Goal: Navigation & Orientation: Find specific page/section

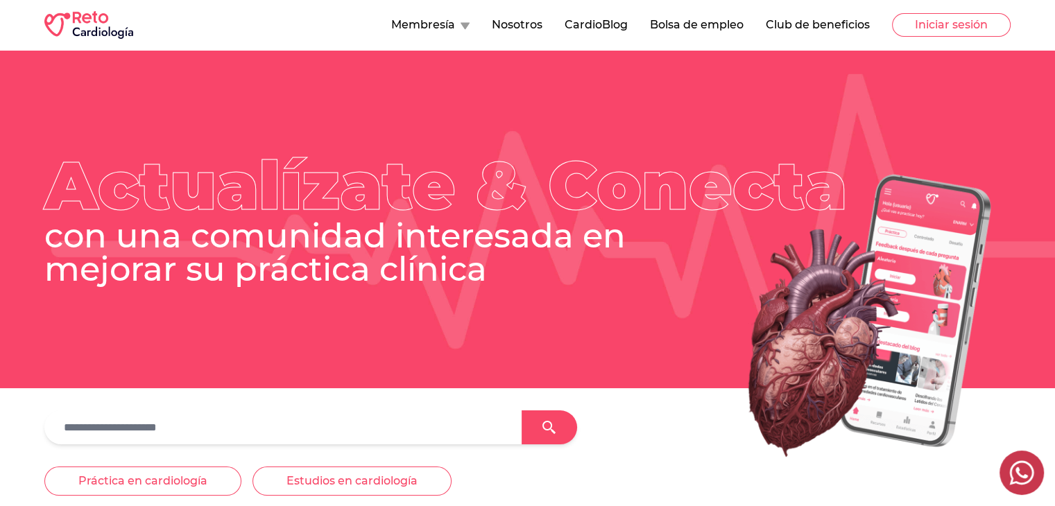
drag, startPoint x: 956, startPoint y: 20, endPoint x: 938, endPoint y: 37, distance: 24.5
click at [956, 20] on button "Iniciar sesión" at bounding box center [951, 25] width 119 height 24
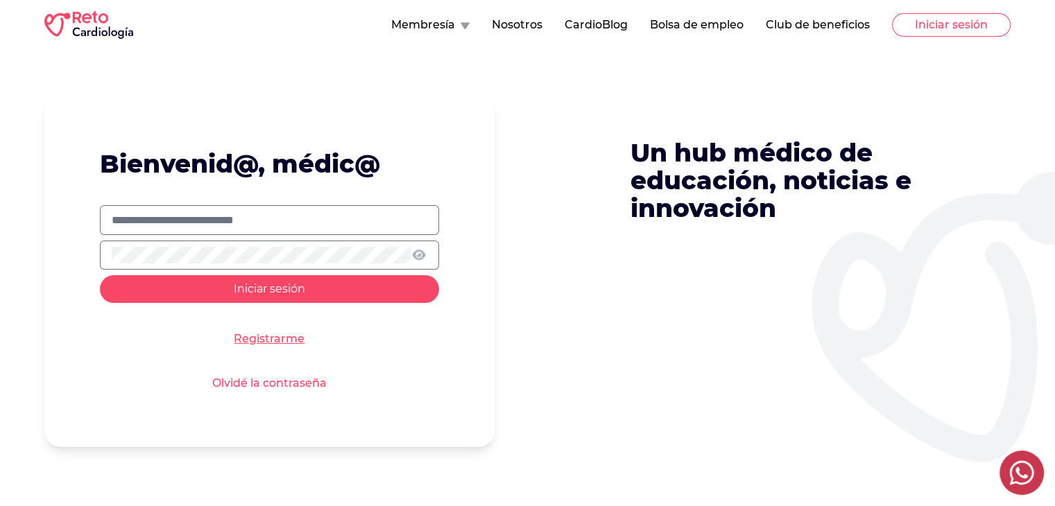
type input "**********"
click at [319, 223] on input "**********" at bounding box center [270, 220] width 316 height 17
click at [119, 311] on form "**********" at bounding box center [269, 270] width 450 height 353
click at [126, 300] on button "Iniciar sesión" at bounding box center [269, 289] width 339 height 28
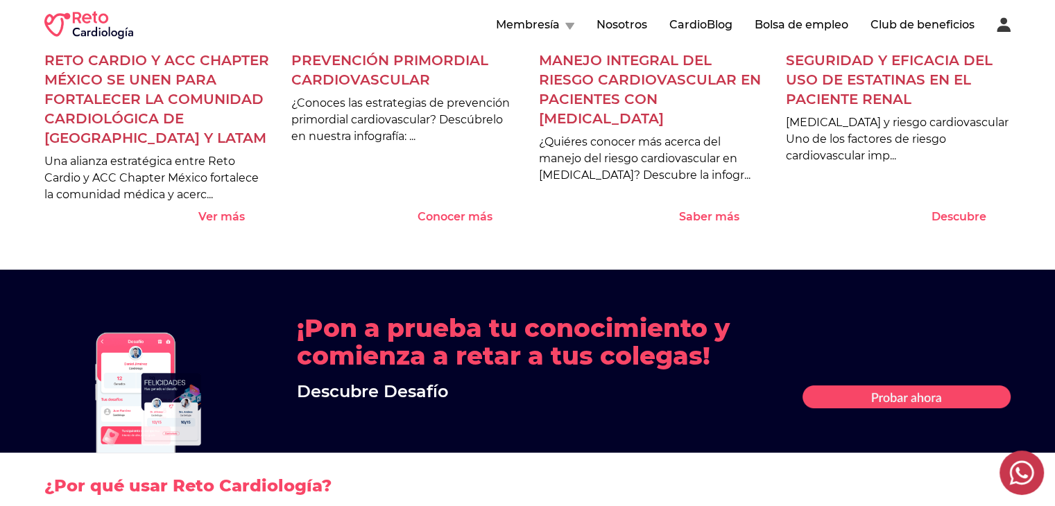
scroll to position [1388, 0]
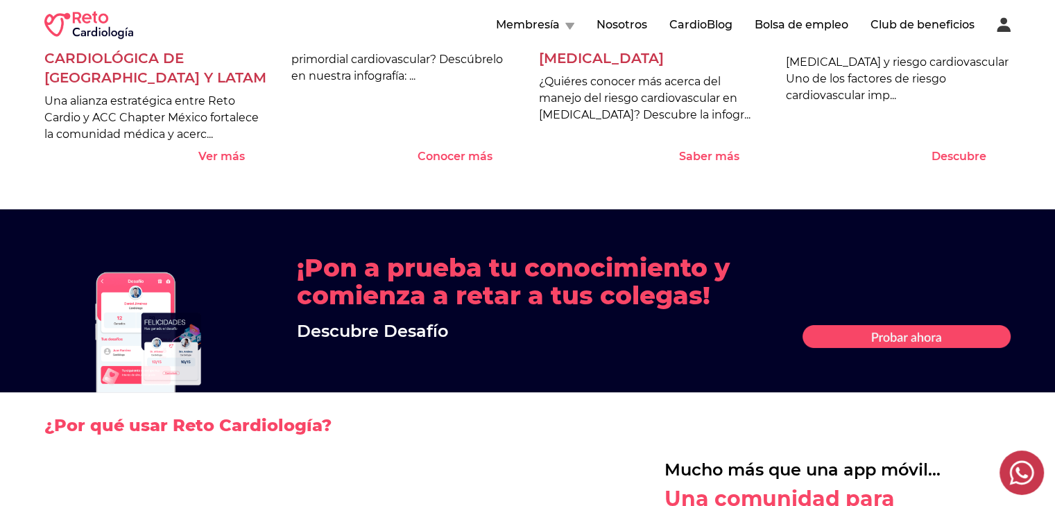
click at [368, 393] on h2 "¿Por qué usar Reto Cardiología?" at bounding box center [527, 426] width 966 height 67
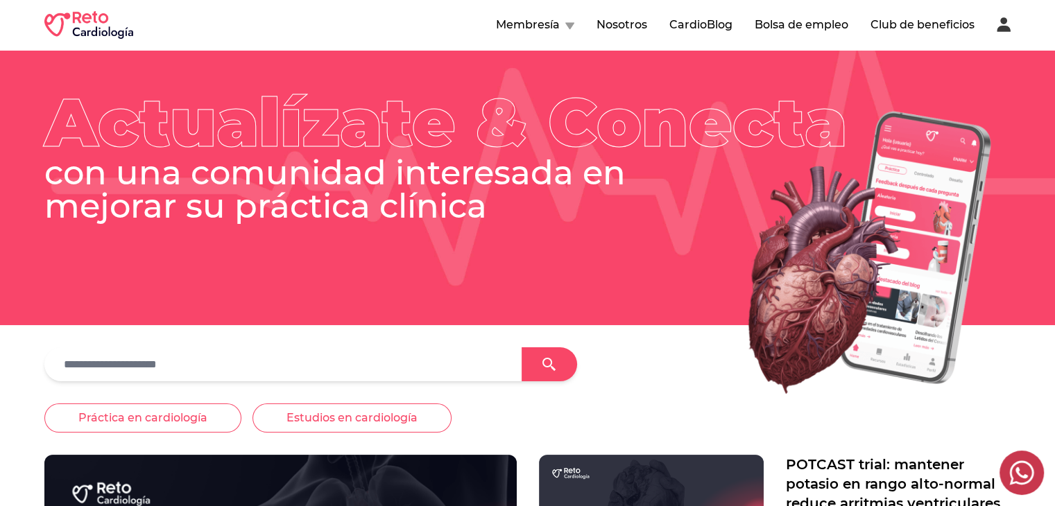
scroll to position [0, 0]
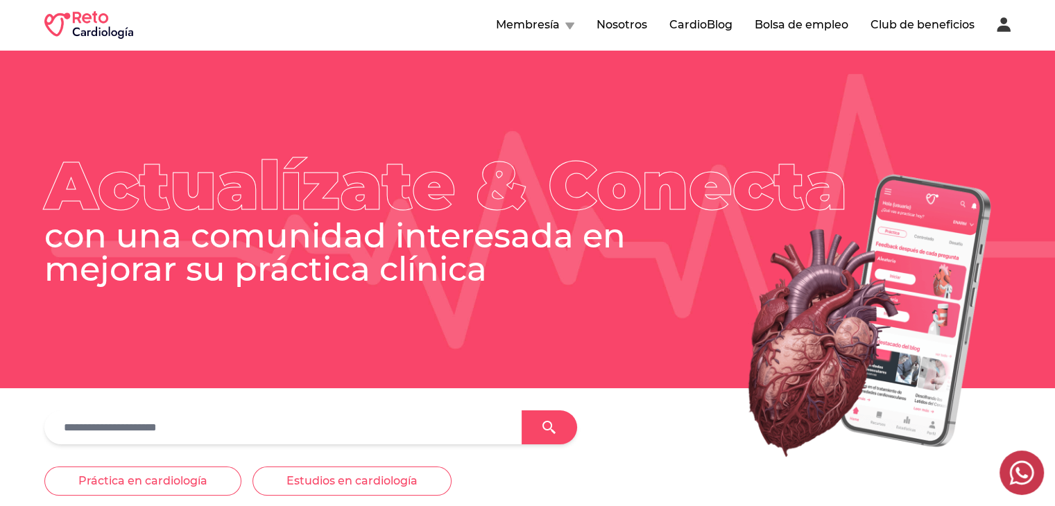
click at [568, 28] on icon at bounding box center [569, 26] width 9 height 8
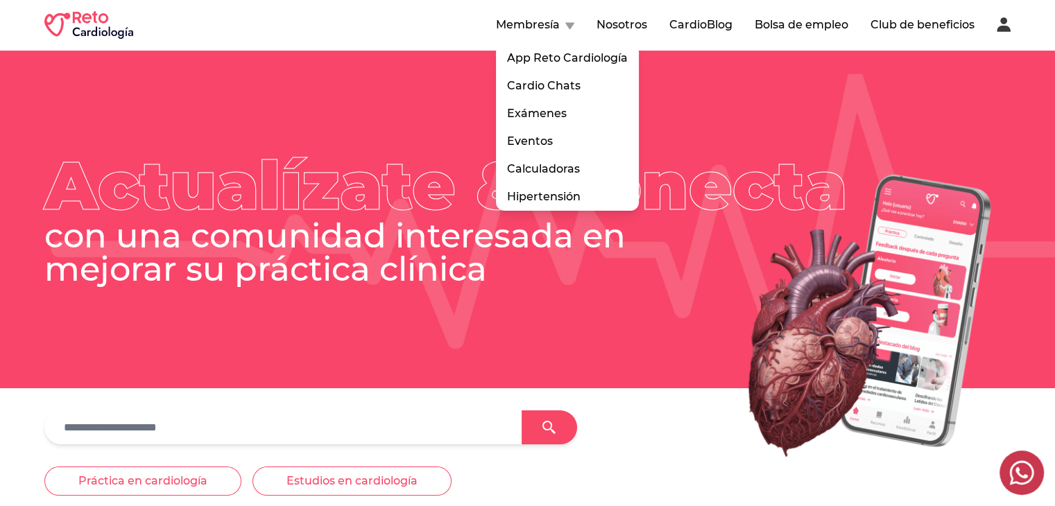
click at [611, 26] on button "Nosotros" at bounding box center [622, 25] width 51 height 17
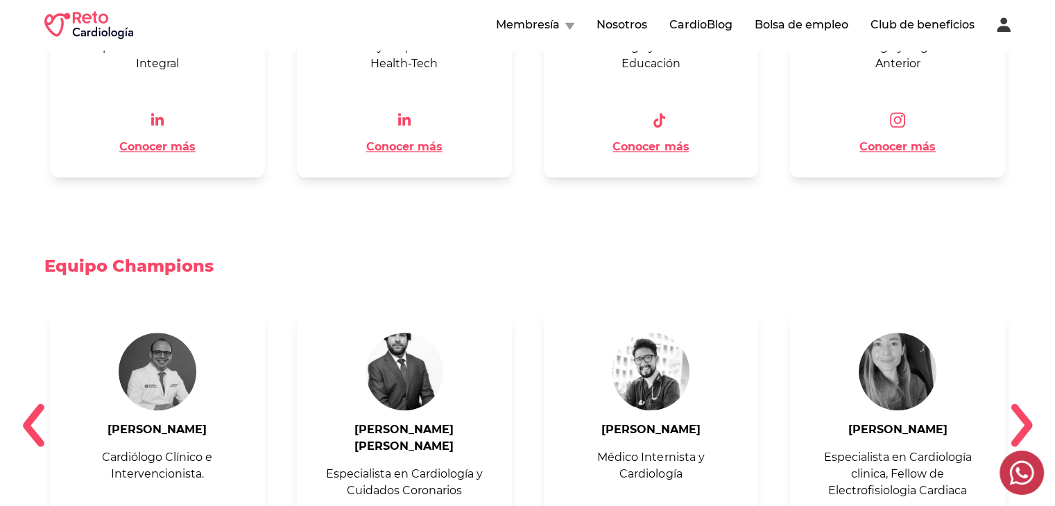
scroll to position [1665, 0]
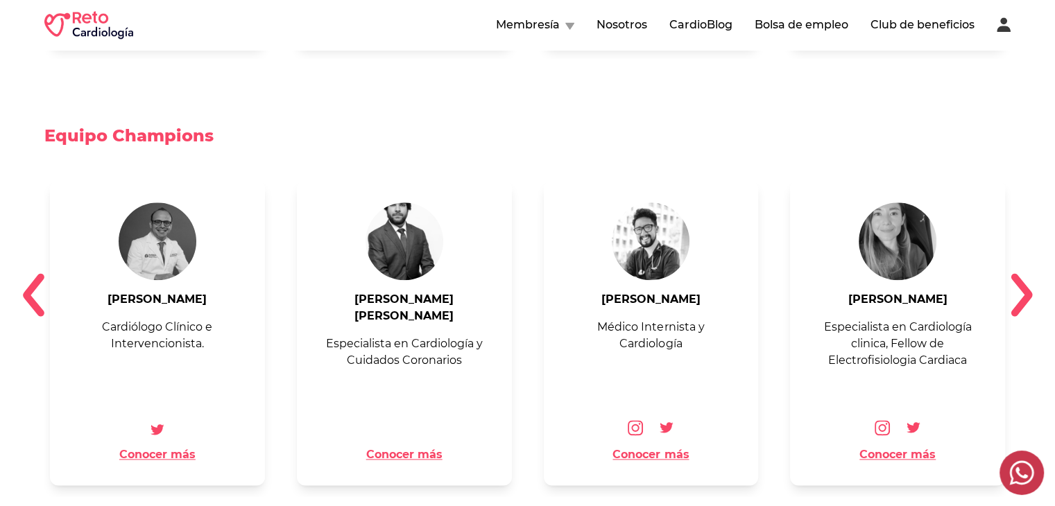
click at [1023, 273] on img at bounding box center [1022, 295] width 22 height 44
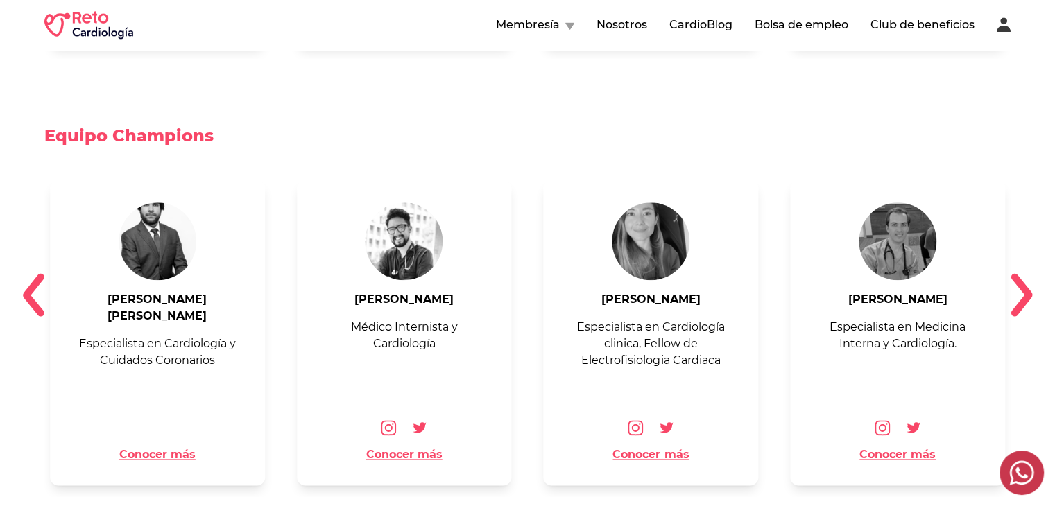
click at [1023, 273] on img at bounding box center [1022, 295] width 22 height 44
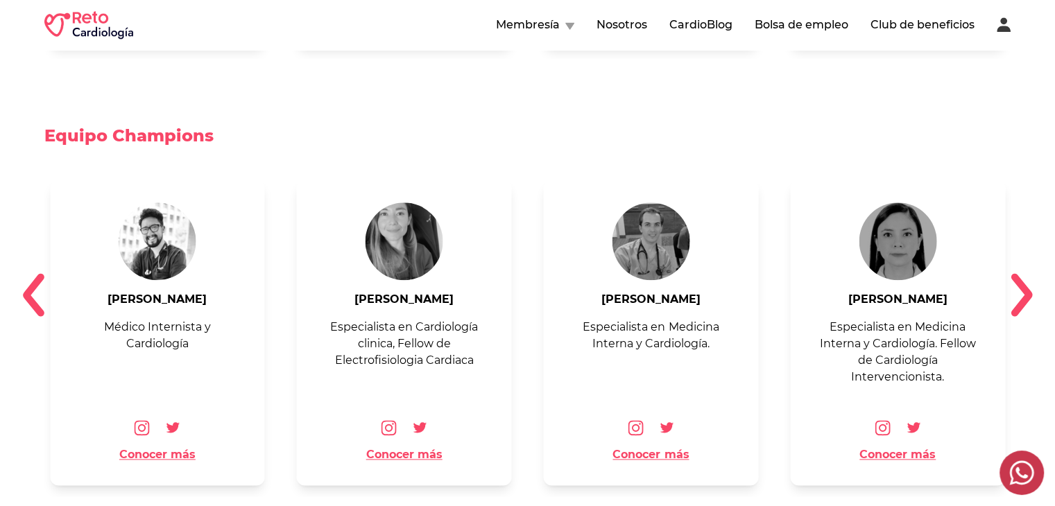
click at [1023, 273] on img at bounding box center [1022, 295] width 22 height 44
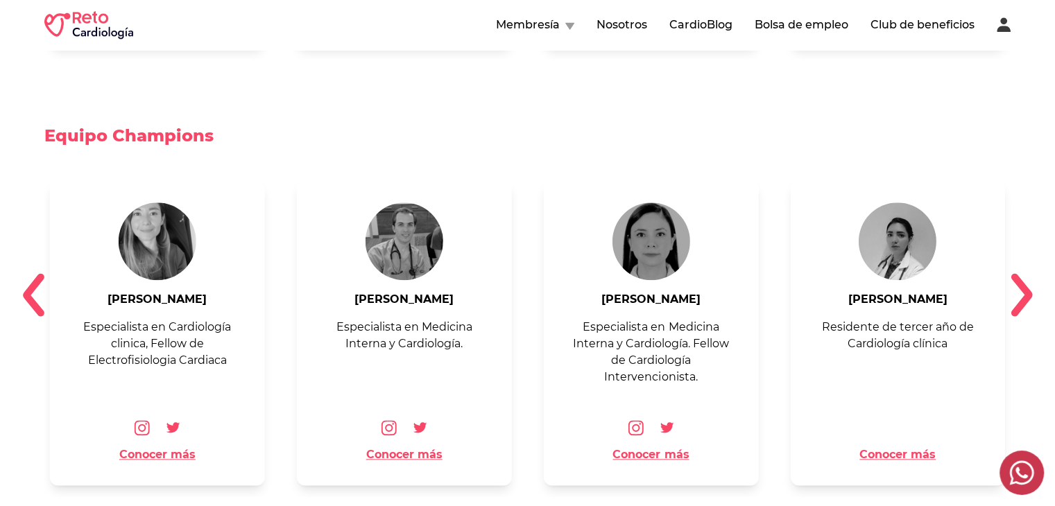
click at [1030, 278] on img at bounding box center [1022, 295] width 22 height 44
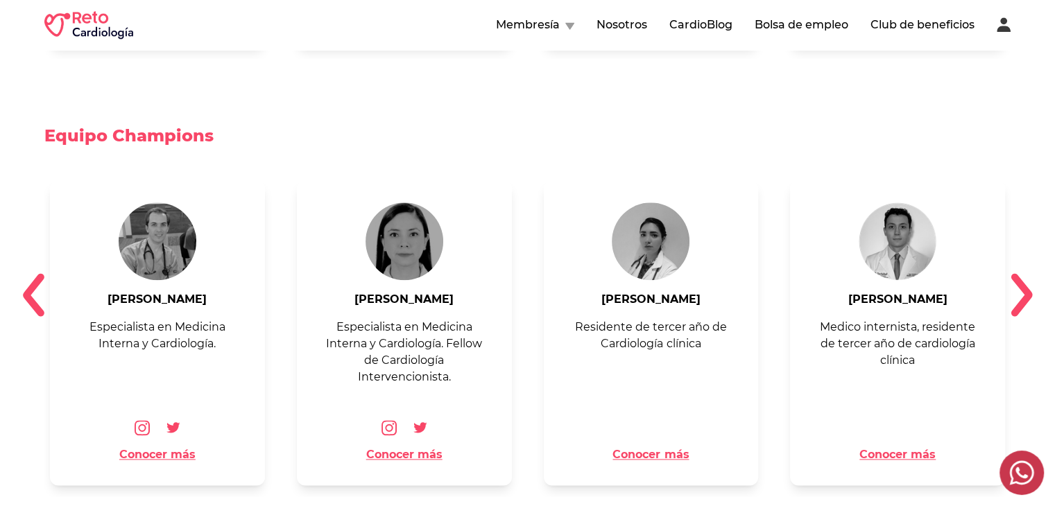
click at [1030, 278] on img at bounding box center [1022, 295] width 22 height 44
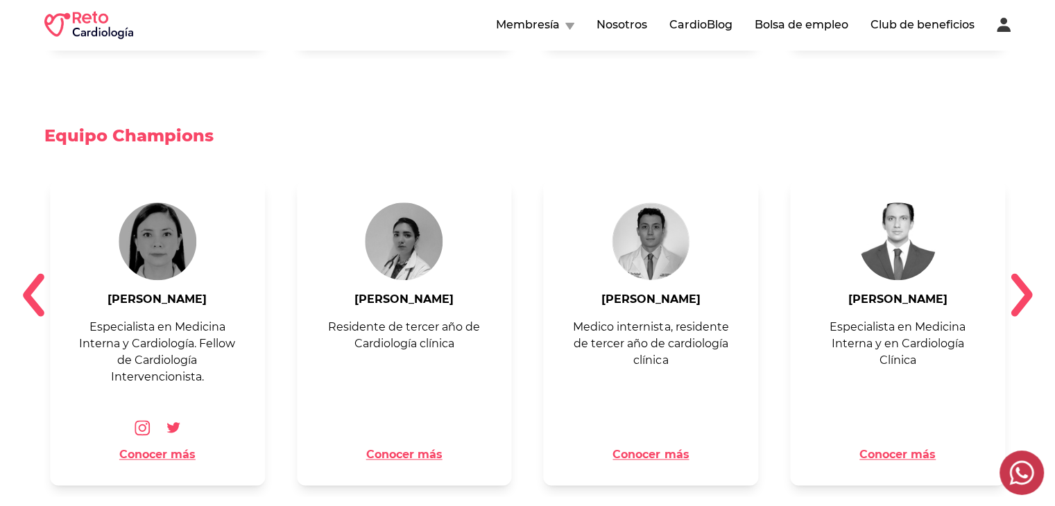
click at [1030, 278] on img at bounding box center [1022, 295] width 22 height 44
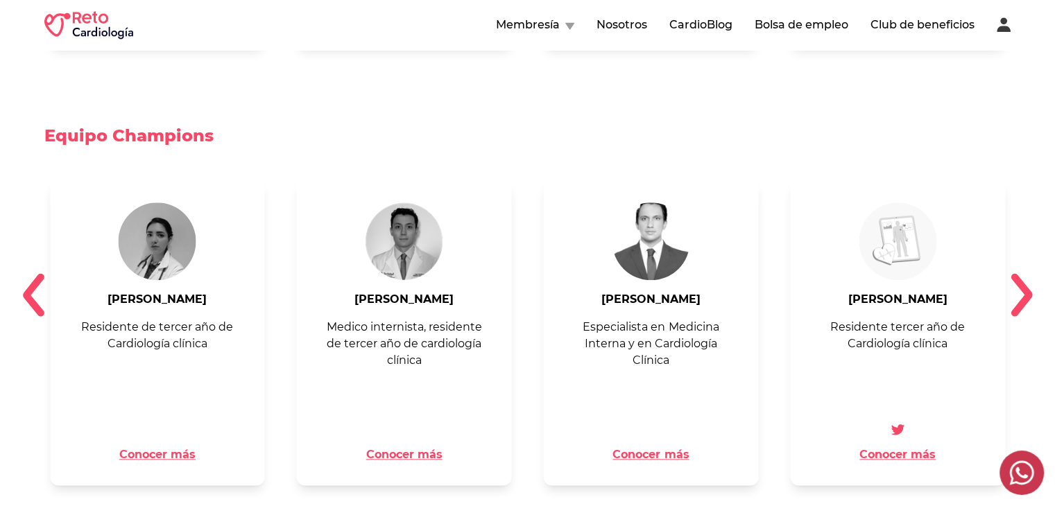
click at [1030, 278] on img at bounding box center [1022, 295] width 22 height 44
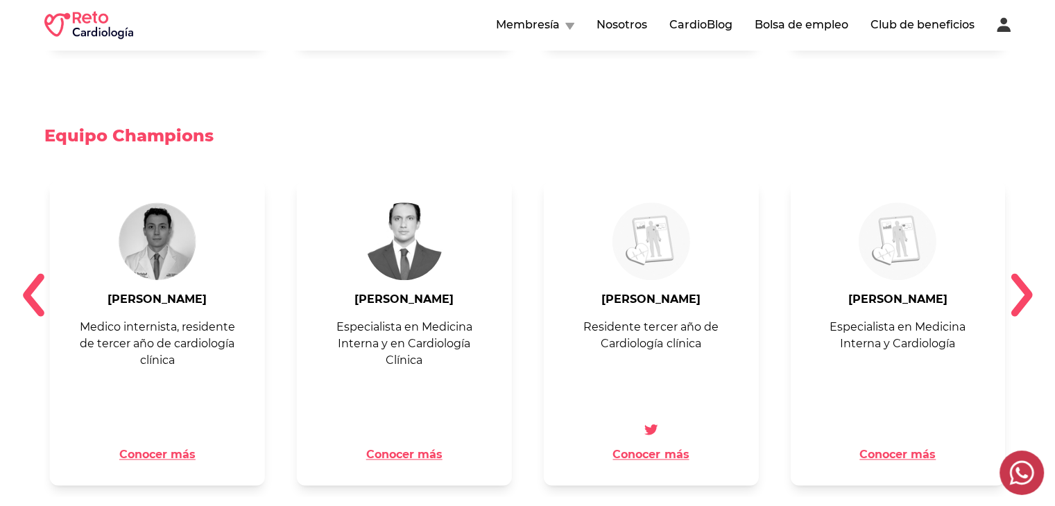
click at [1030, 278] on img at bounding box center [1022, 295] width 22 height 44
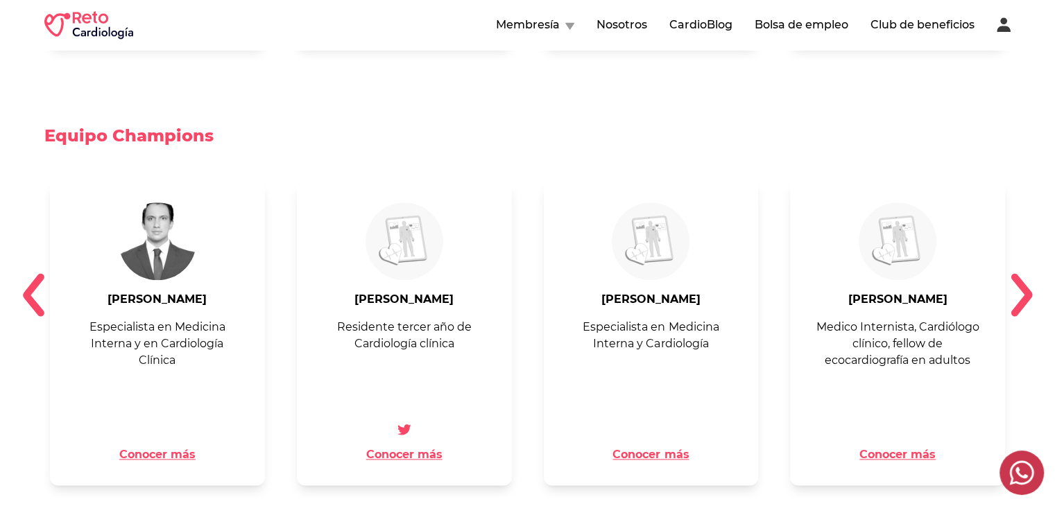
click at [1030, 278] on img at bounding box center [1022, 295] width 22 height 44
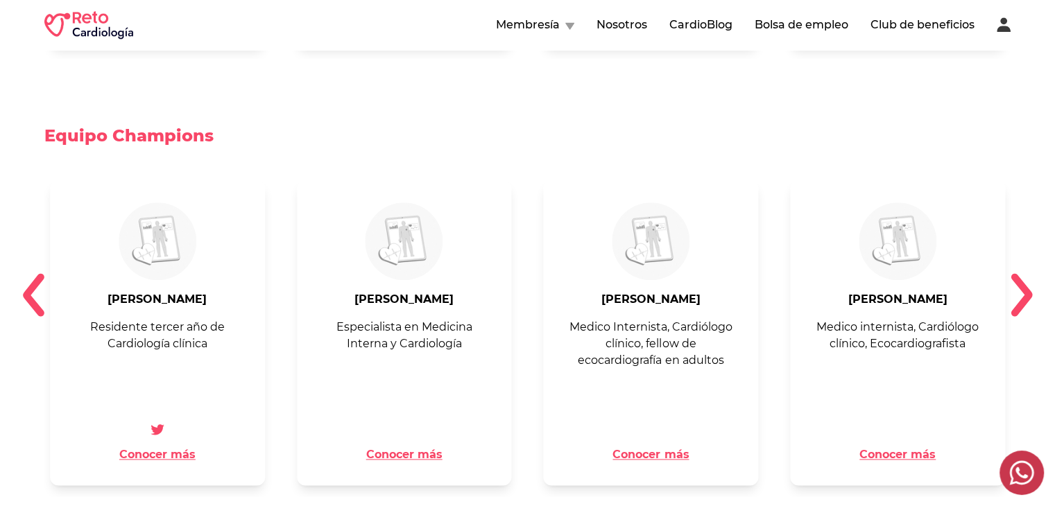
click at [1030, 277] on img at bounding box center [1022, 295] width 22 height 44
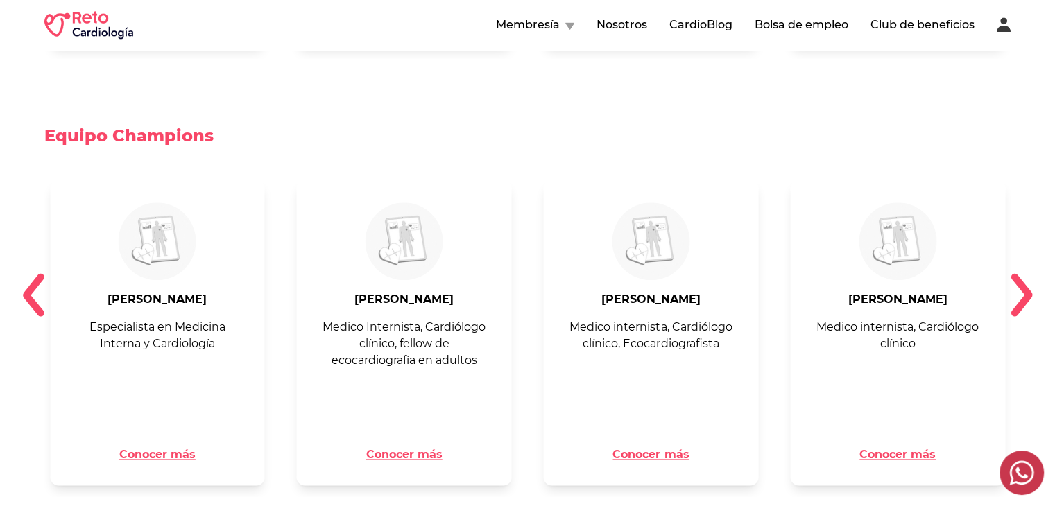
click at [1030, 277] on img at bounding box center [1022, 295] width 22 height 44
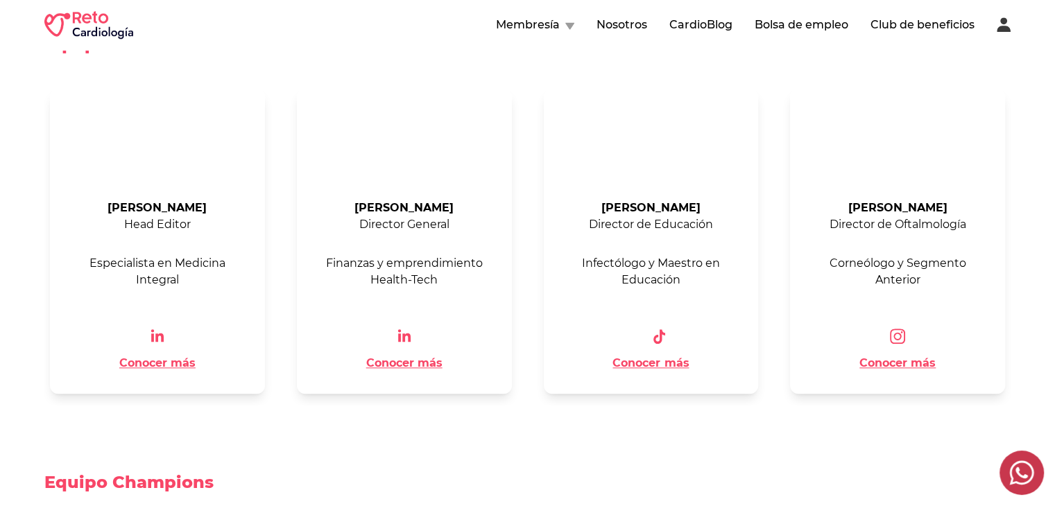
scroll to position [763, 0]
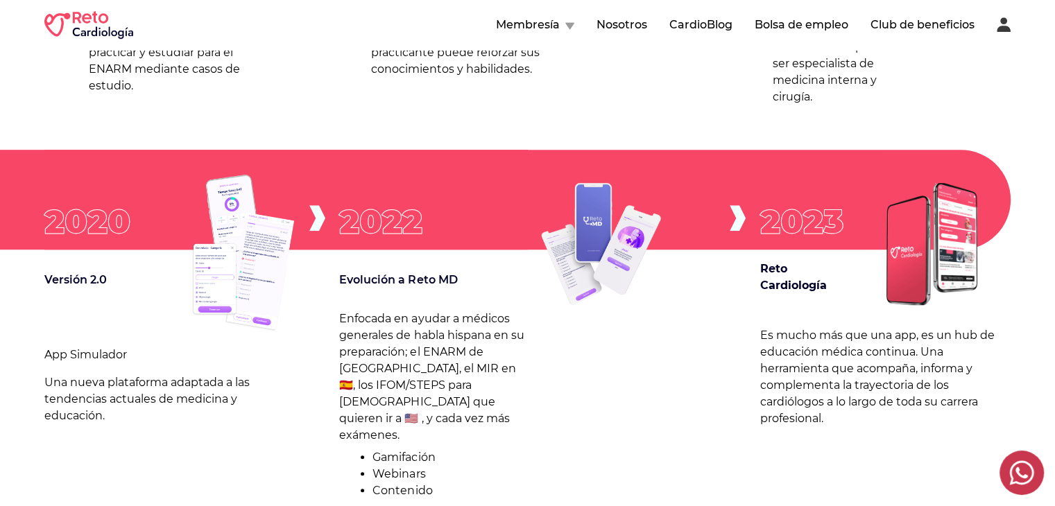
click at [900, 30] on button "Club de beneficios" at bounding box center [923, 25] width 104 height 17
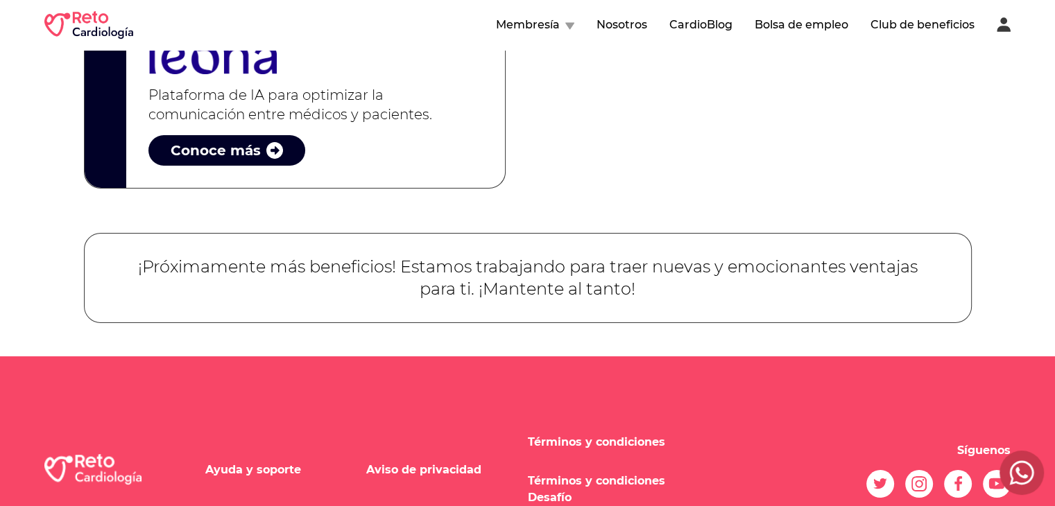
scroll to position [495, 0]
